Goal: Task Accomplishment & Management: Use online tool/utility

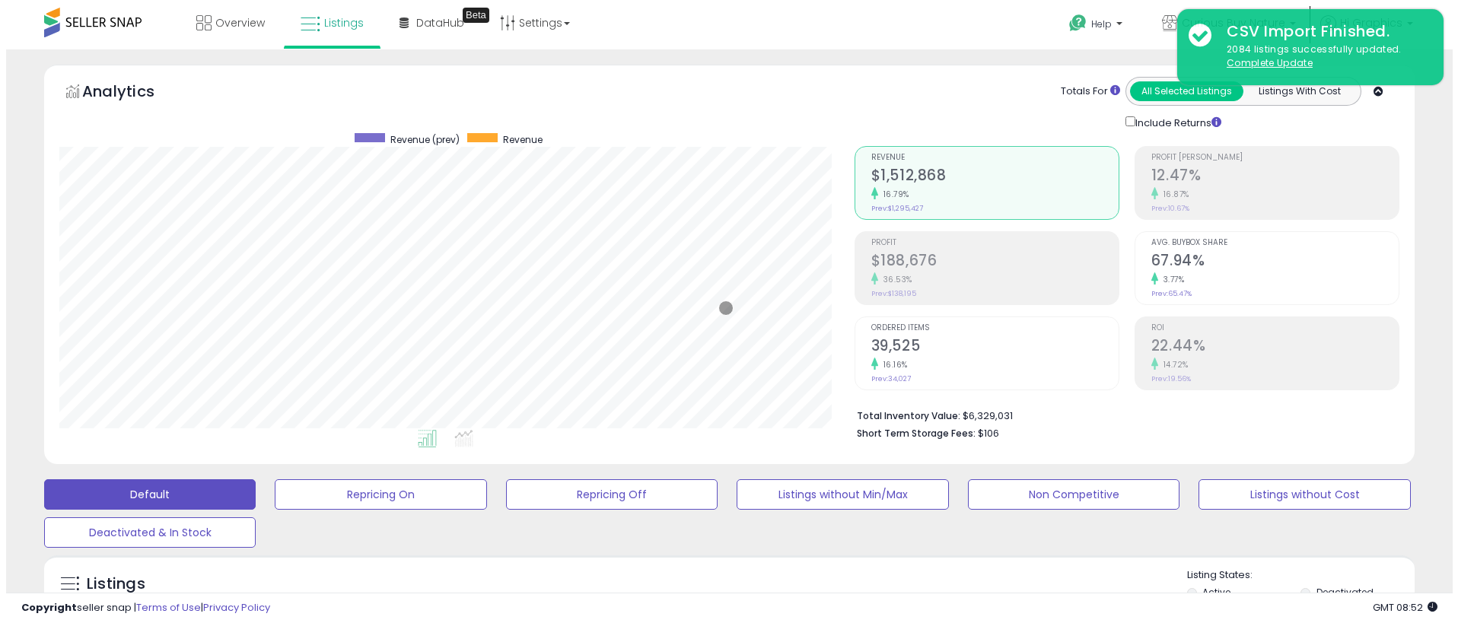
scroll to position [312, 795]
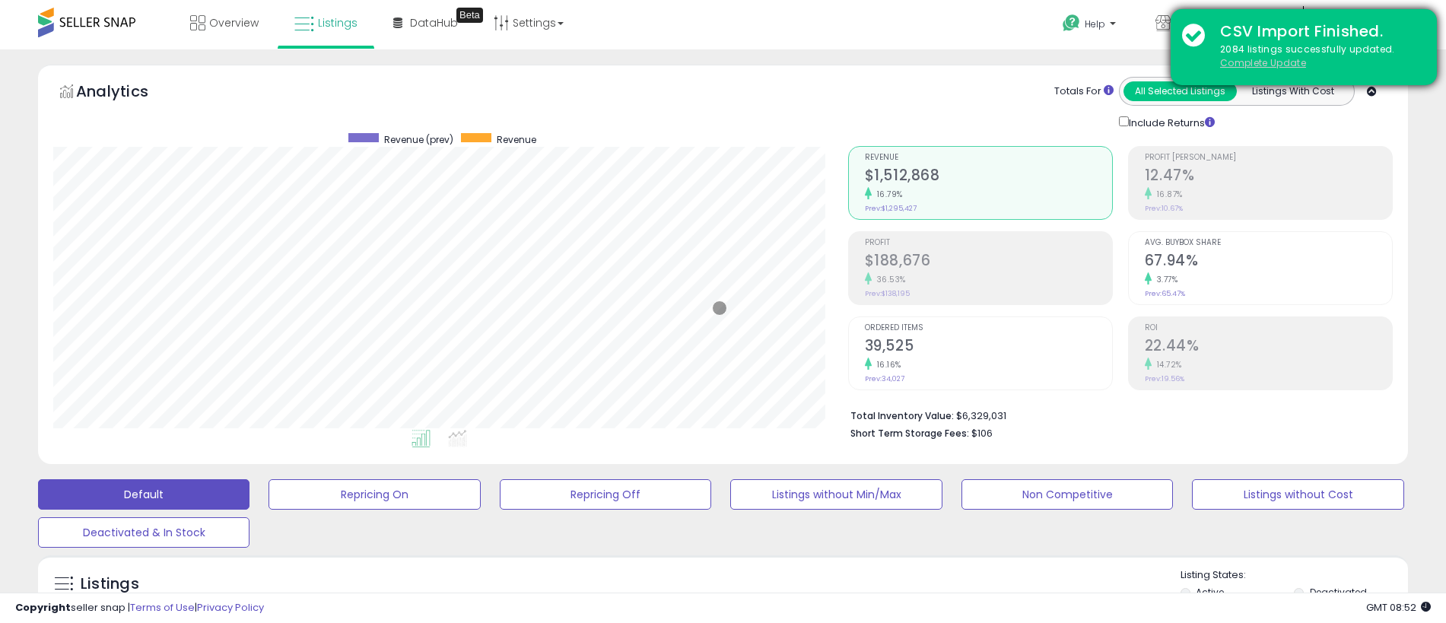
click at [1263, 62] on u "Complete Update" at bounding box center [1263, 62] width 86 height 13
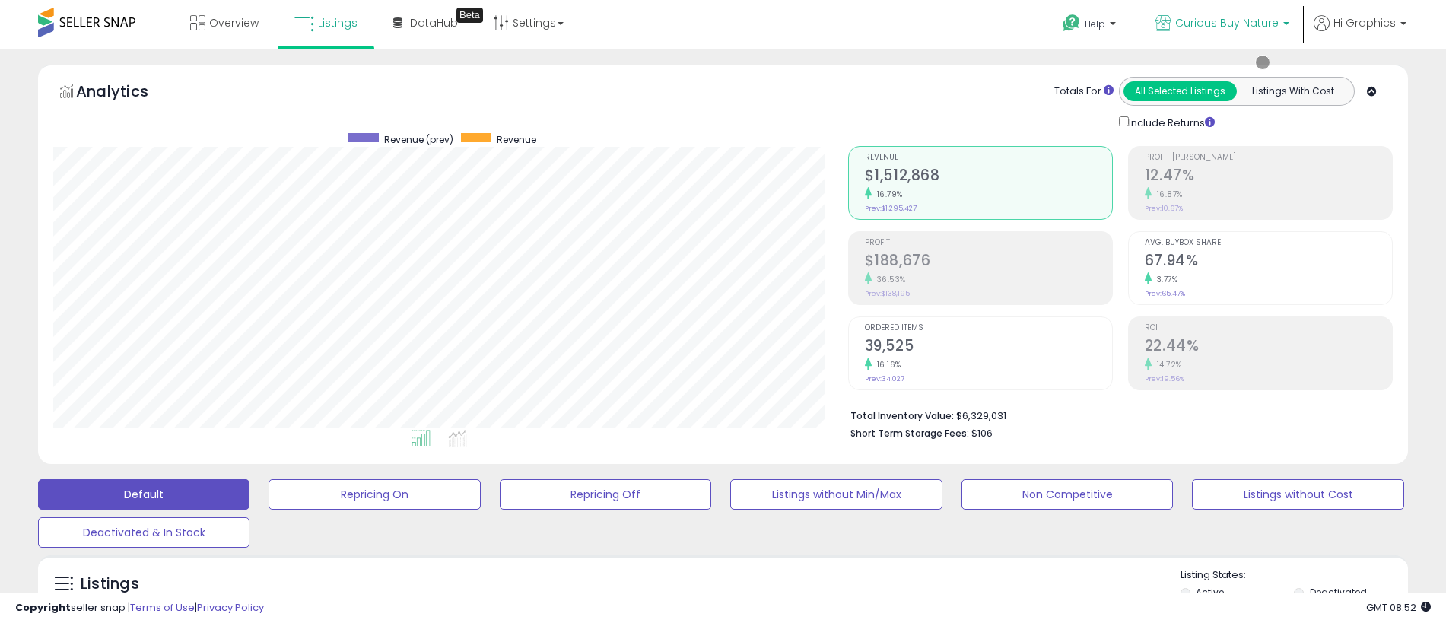
click at [1230, 23] on span "Curious Buy Nature" at bounding box center [1226, 22] width 103 height 15
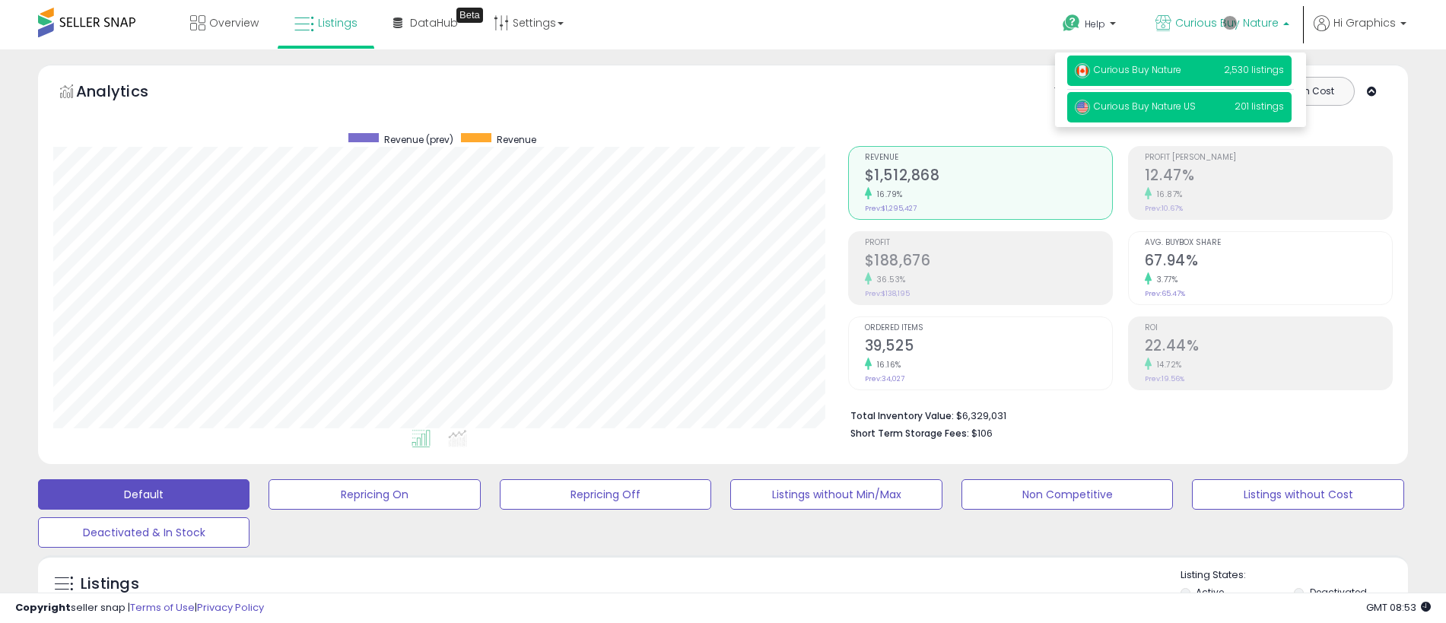
click at [1181, 107] on span "Curious Buy Nature US" at bounding box center [1135, 106] width 121 height 13
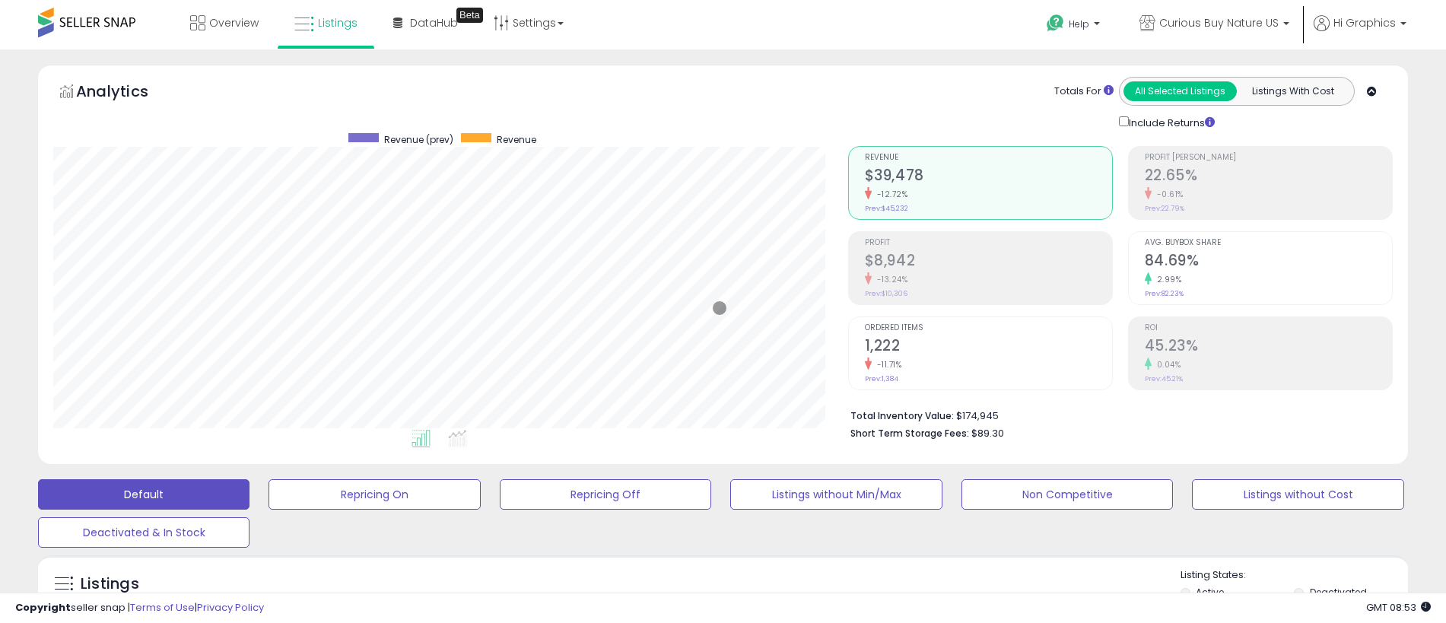
scroll to position [339, 0]
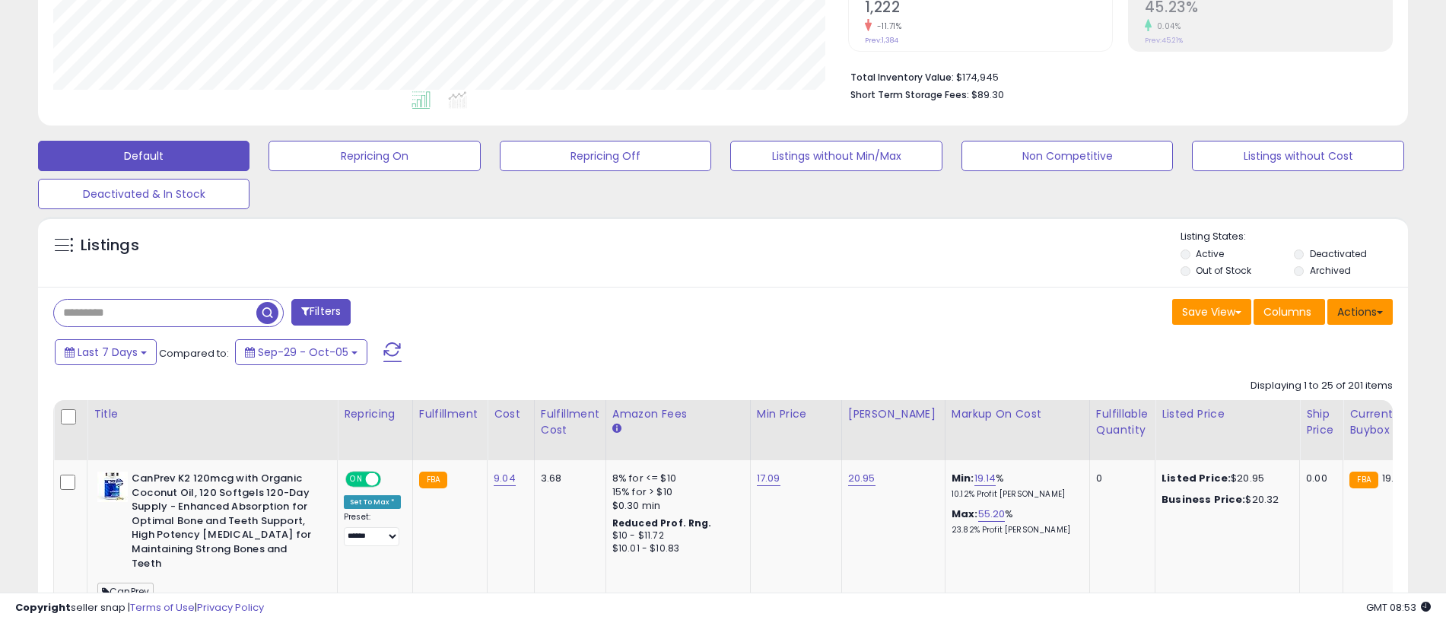
click at [1360, 311] on button "Actions" at bounding box center [1359, 312] width 65 height 26
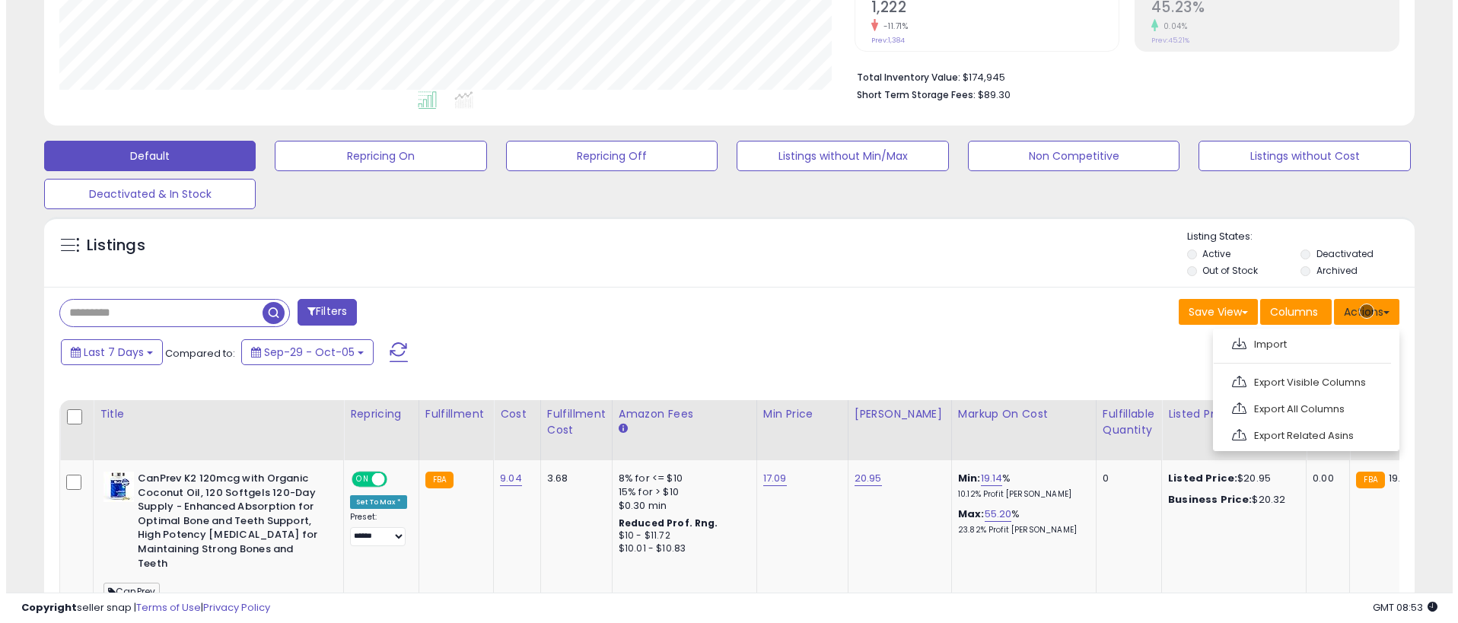
scroll to position [370, 0]
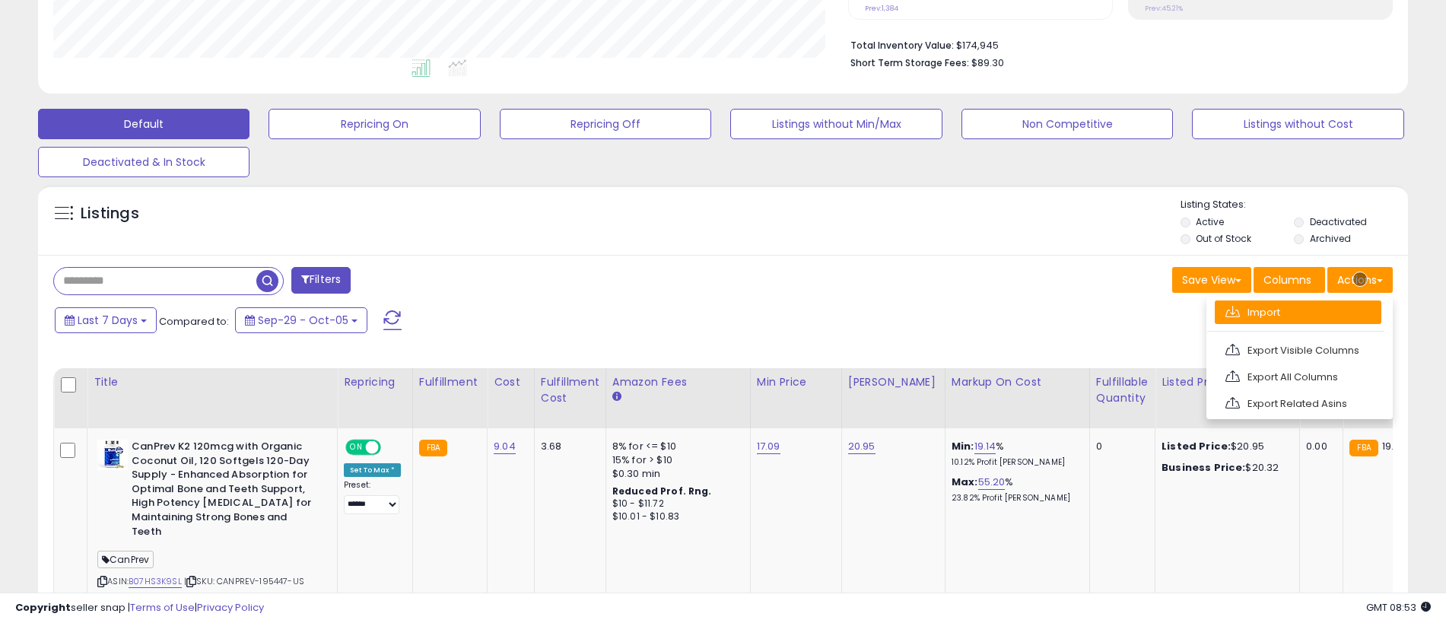
click at [1298, 312] on link "Import" at bounding box center [1298, 312] width 167 height 24
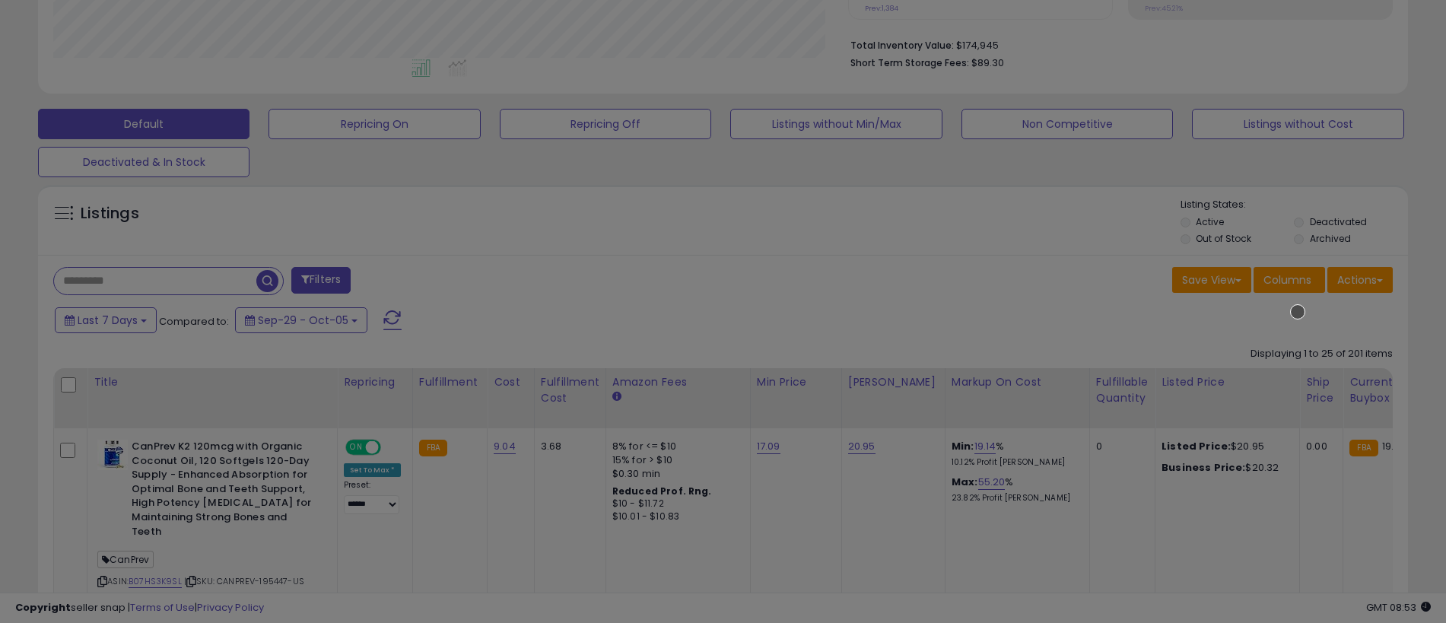
scroll to position [312, 801]
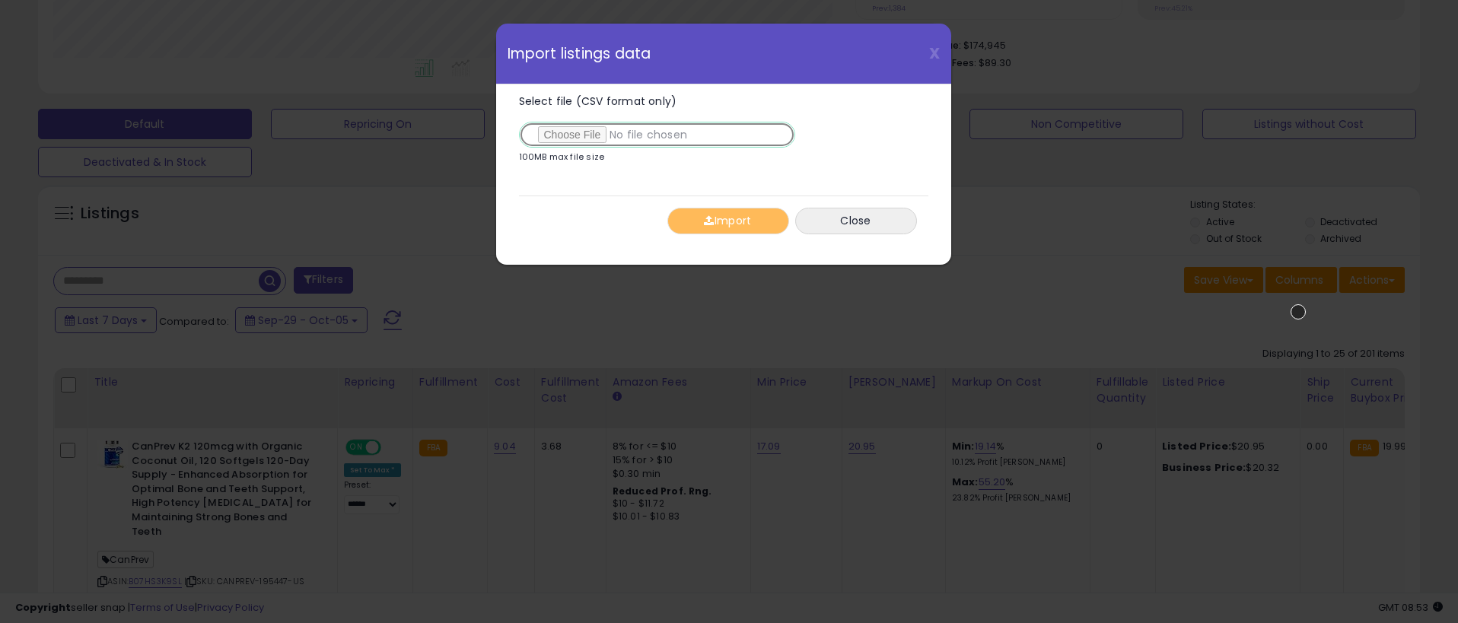
click at [653, 135] on input "Select file (CSV format only)" at bounding box center [657, 135] width 276 height 26
type input "**********"
click at [727, 221] on button "Import" at bounding box center [728, 221] width 122 height 27
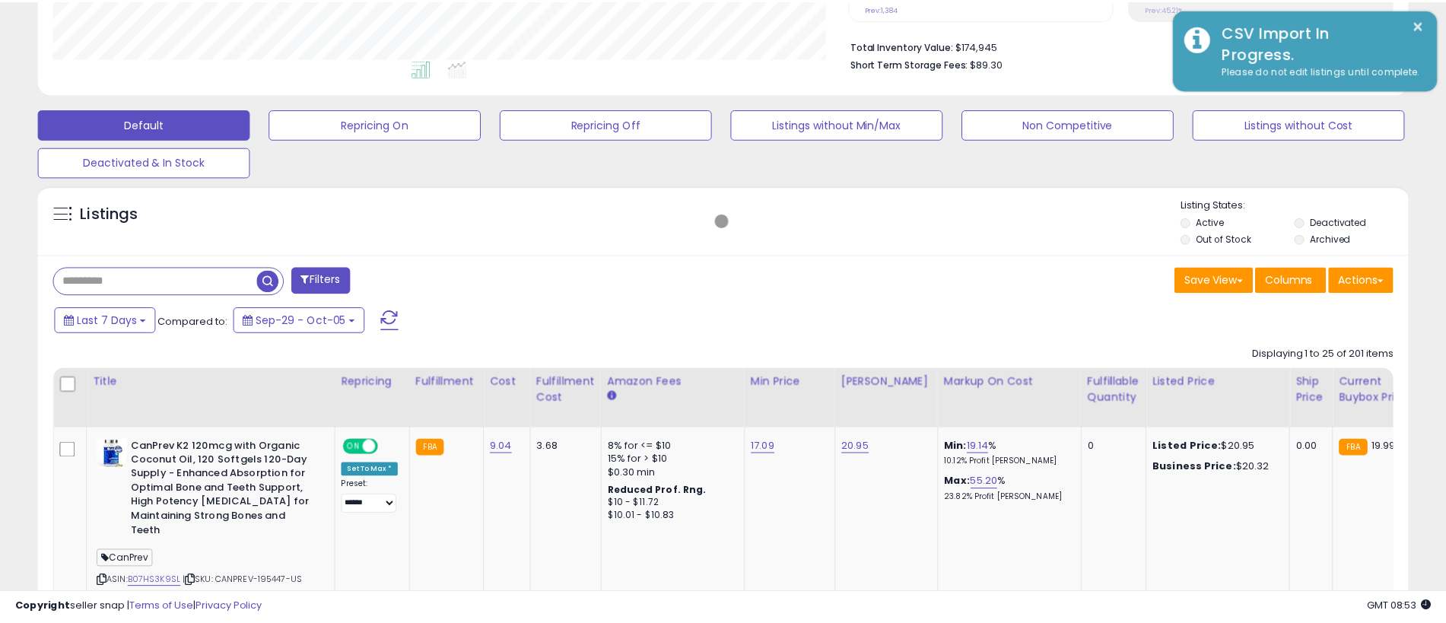
scroll to position [760423, 759940]
